Goal: Information Seeking & Learning: Learn about a topic

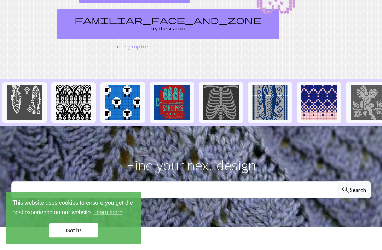
scroll to position [123, 0]
click at [86, 238] on link "Got it!" at bounding box center [74, 231] width 50 height 14
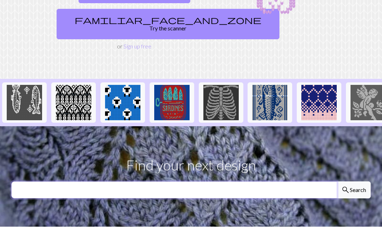
click at [290, 182] on input "text" at bounding box center [174, 190] width 326 height 17
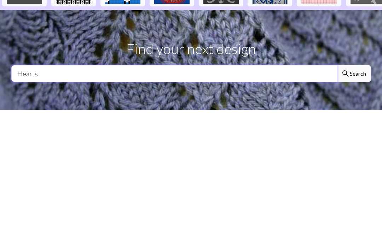
type input "Hearts"
click at [354, 182] on button "search Search" at bounding box center [354, 190] width 34 height 17
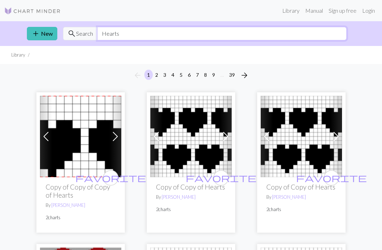
click at [141, 35] on input "Hearts" at bounding box center [222, 33] width 250 height 13
type input "H"
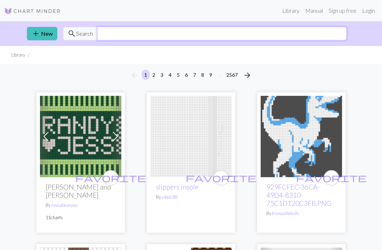
click at [166, 37] on input "text" at bounding box center [222, 33] width 250 height 13
type input "Christmas"
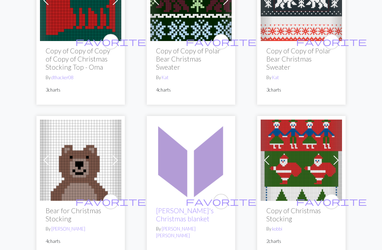
scroll to position [1832, 0]
click at [94, 144] on img at bounding box center [80, 160] width 81 height 81
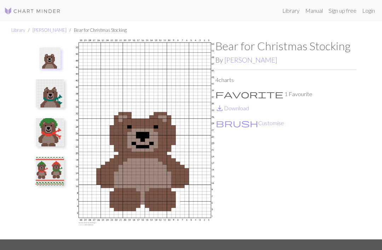
click at [243, 126] on button "brush Customise" at bounding box center [250, 123] width 69 height 9
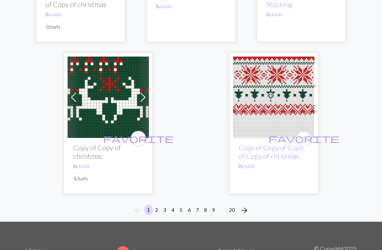
scroll to position [2497, 0]
click at [156, 205] on button "2" at bounding box center [157, 210] width 8 height 10
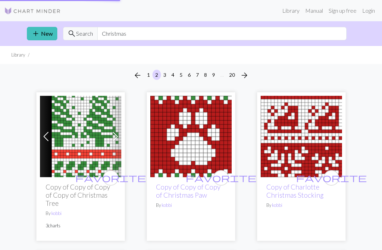
click at [155, 176] on img at bounding box center [190, 136] width 81 height 81
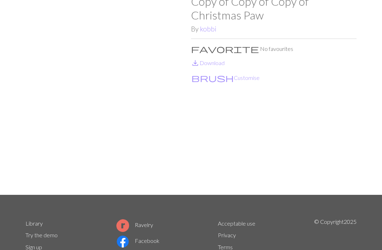
scroll to position [101, 0]
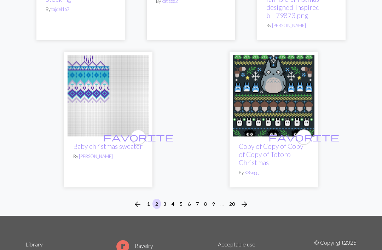
scroll to position [2526, 0]
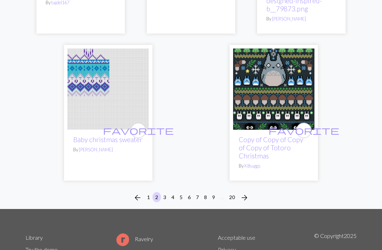
click at [181, 192] on button "5" at bounding box center [181, 197] width 8 height 10
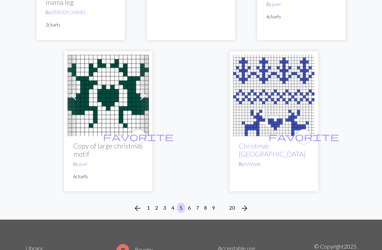
scroll to position [2472, 0]
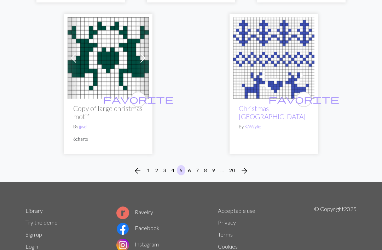
click at [217, 165] on button "9" at bounding box center [214, 170] width 8 height 10
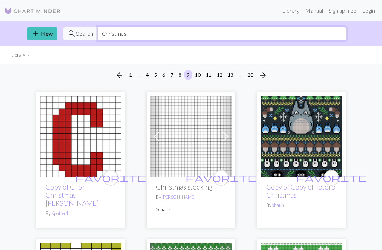
click at [137, 36] on input "Christmas" at bounding box center [222, 33] width 250 height 13
type input "C"
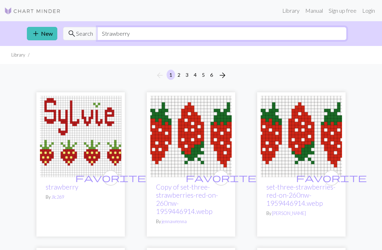
click at [142, 33] on input "Strawberry" at bounding box center [222, 33] width 250 height 13
type input "S"
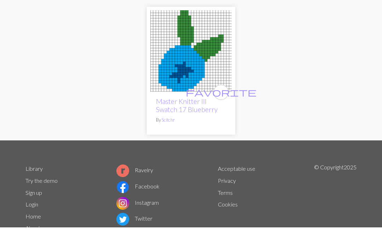
scroll to position [1358, 0]
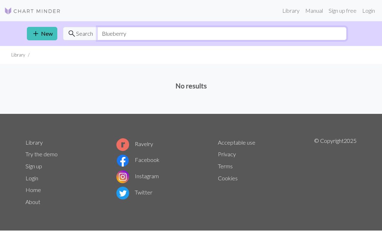
click at [136, 34] on input "Blueberry" at bounding box center [222, 33] width 250 height 13
type input "B"
type input "Heart"
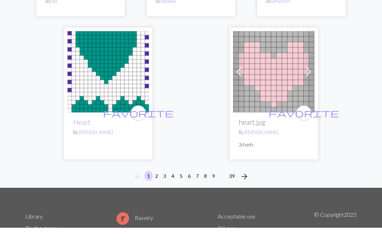
scroll to position [2457, 0]
